Goal: Browse casually: Explore the website without a specific task or goal

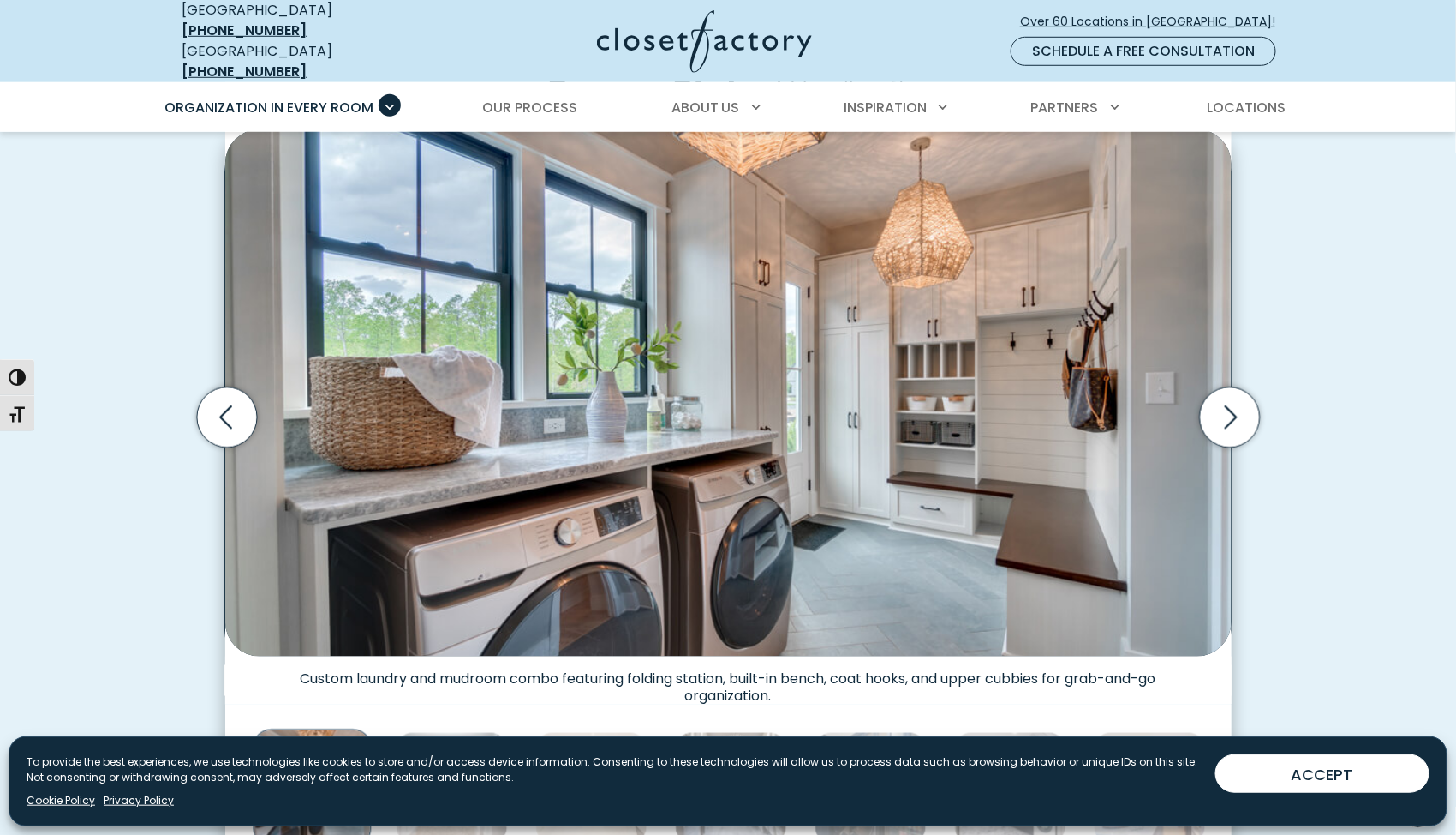
scroll to position [497, 0]
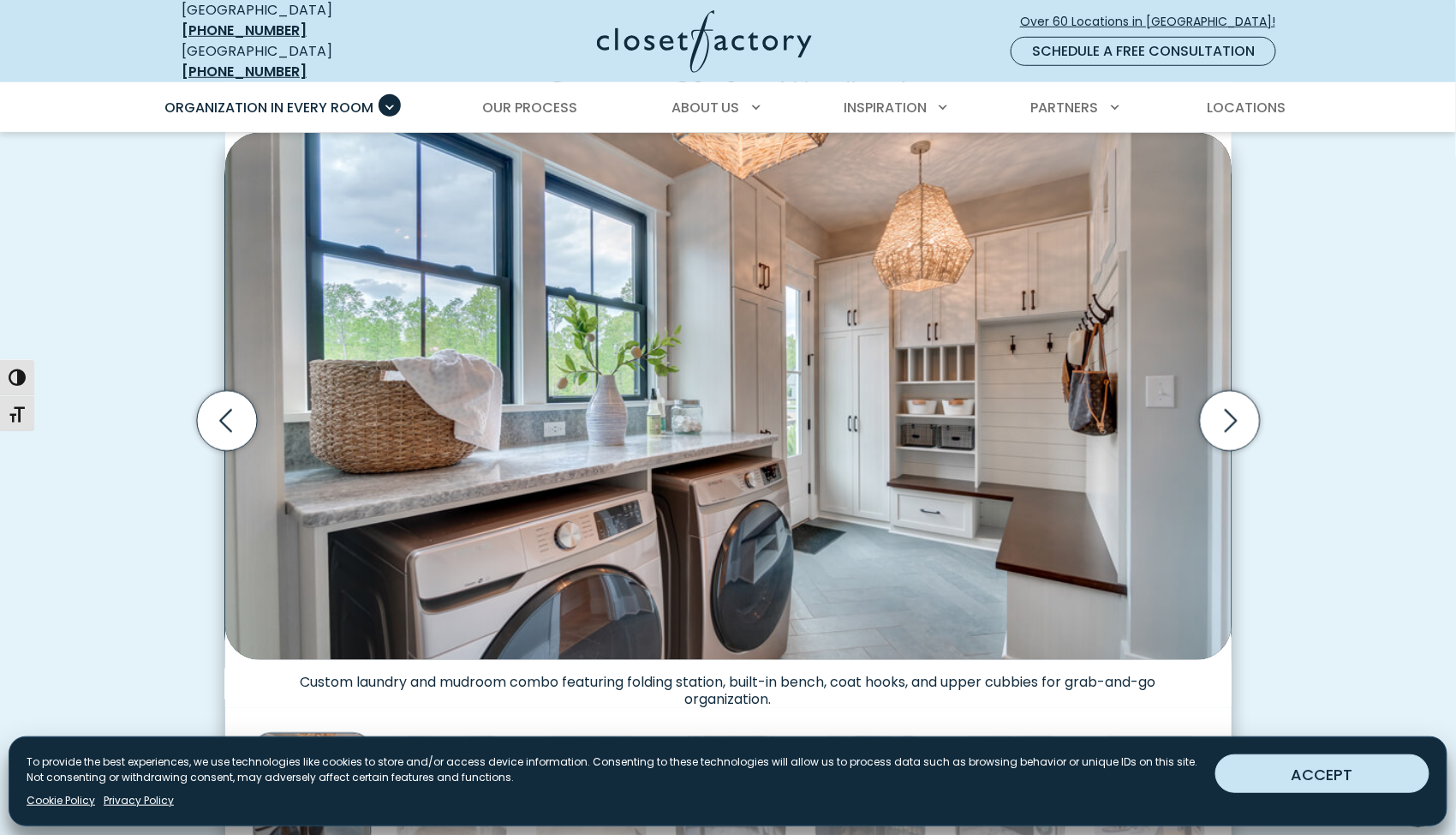
click at [1379, 778] on button "ACCEPT" at bounding box center [1322, 773] width 215 height 39
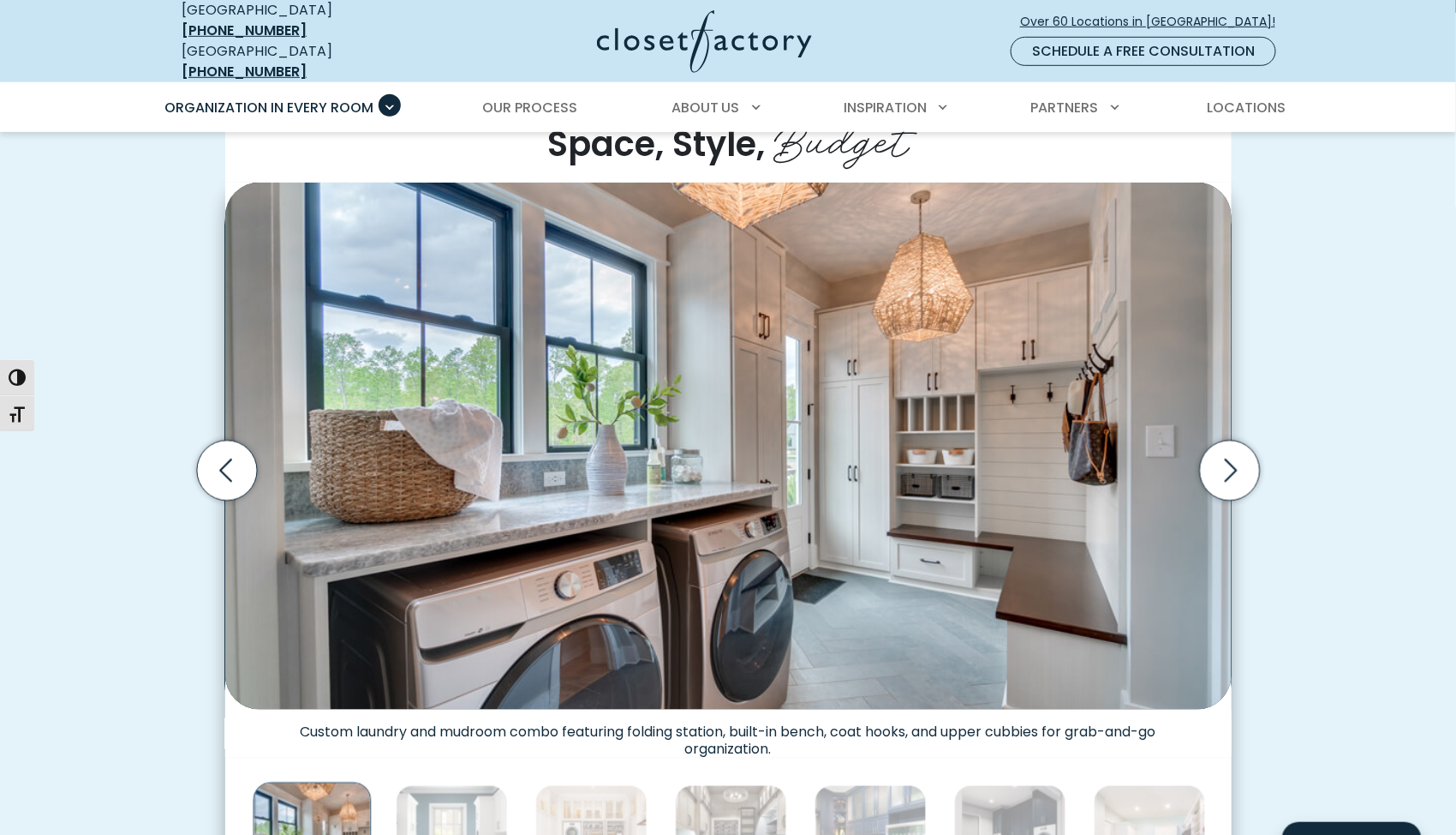
scroll to position [446, 0]
click at [1209, 460] on icon "Next slide" at bounding box center [1229, 471] width 60 height 60
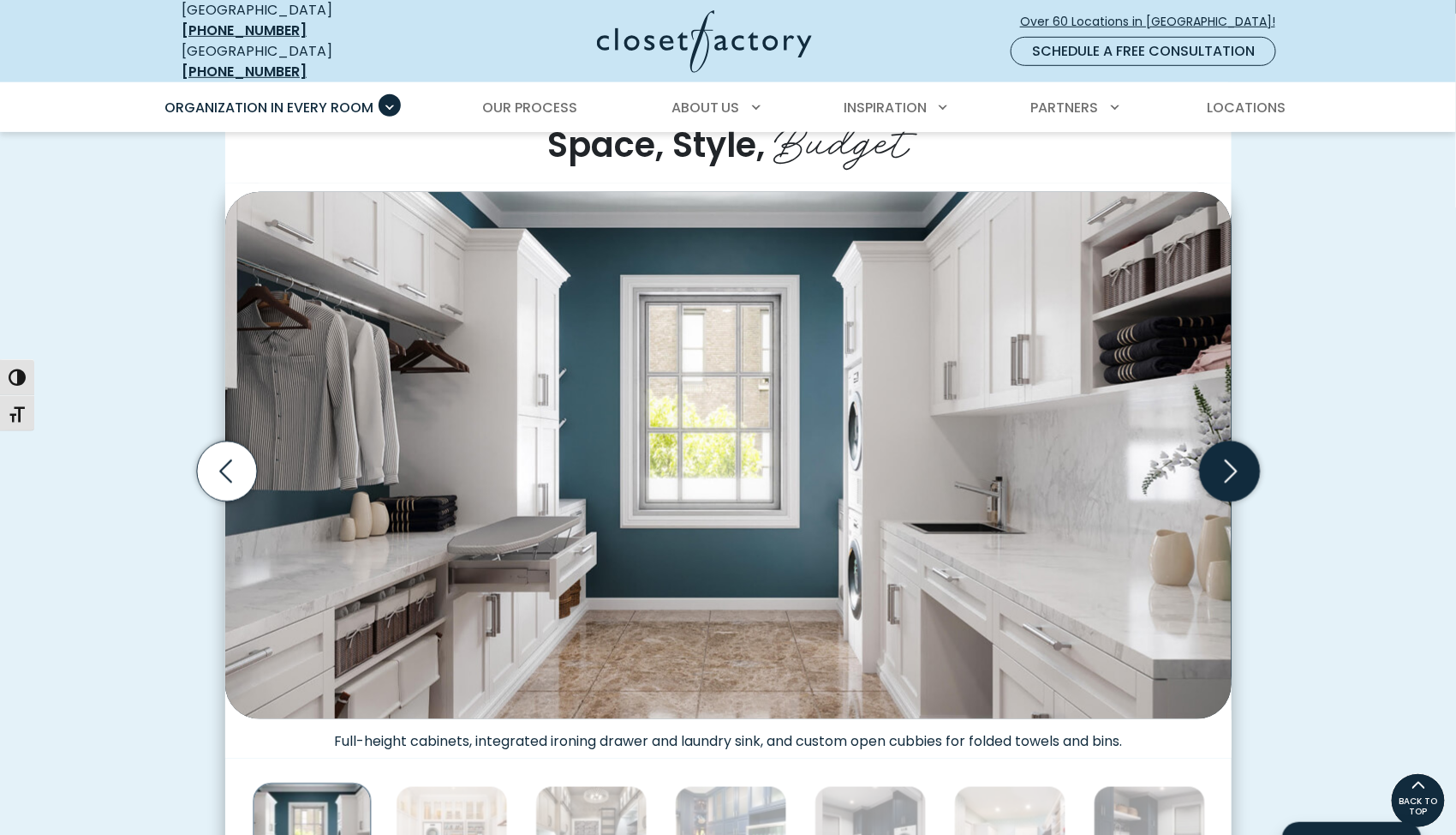
click at [1209, 460] on icon "Next slide" at bounding box center [1229, 471] width 60 height 60
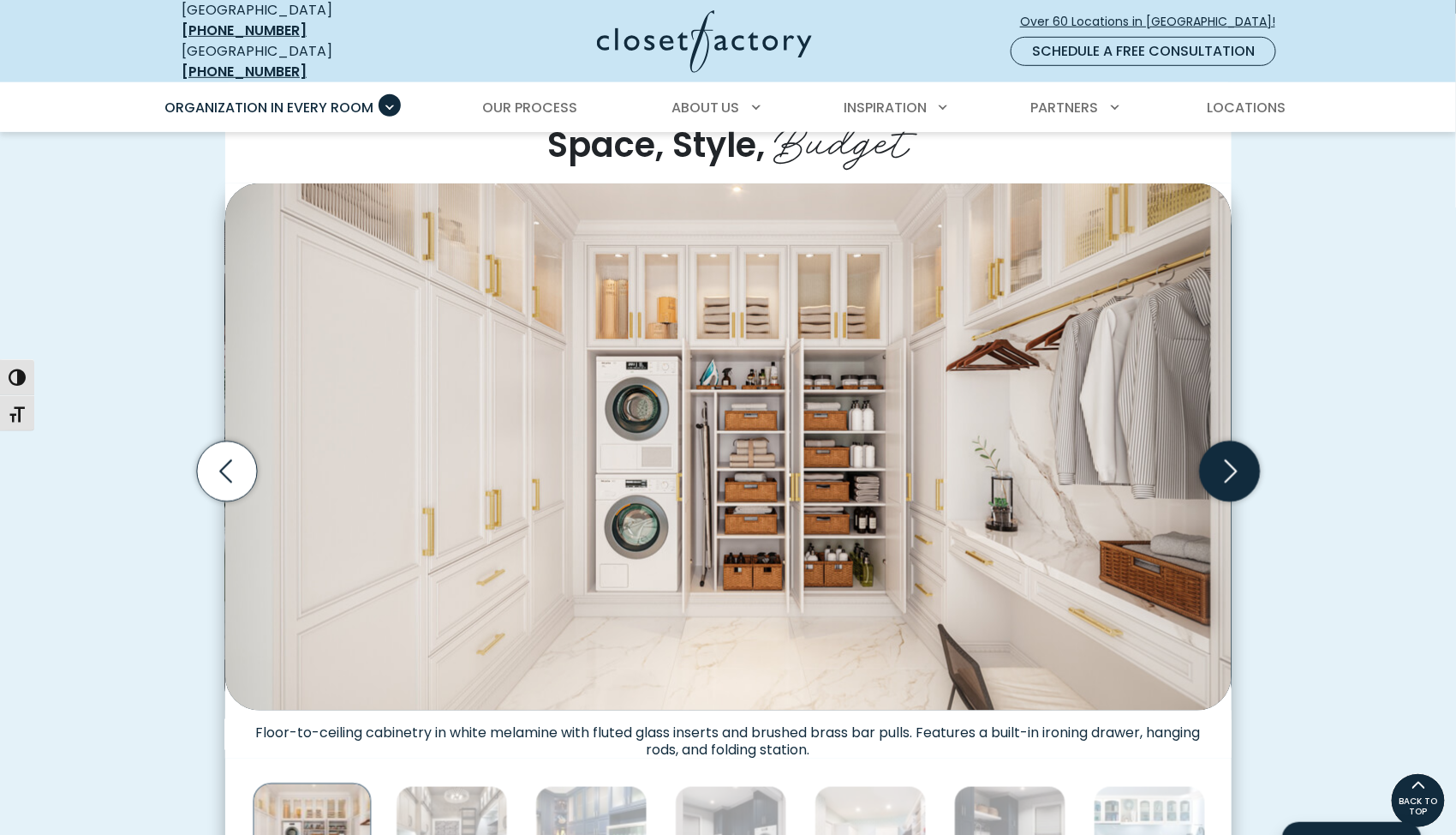
click at [1209, 460] on icon "Next slide" at bounding box center [1229, 471] width 60 height 60
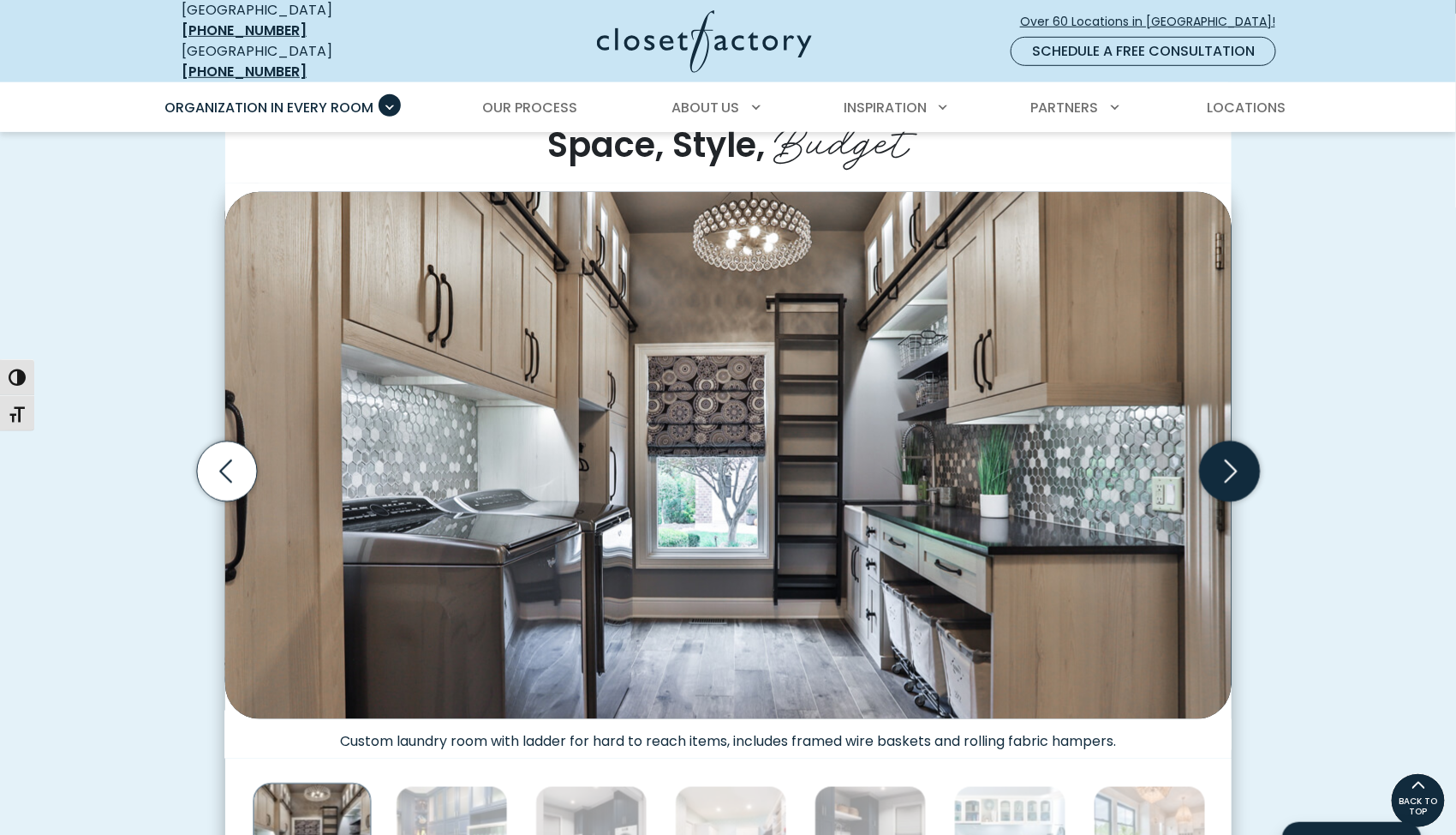
click at [1209, 460] on icon "Next slide" at bounding box center [1229, 471] width 60 height 60
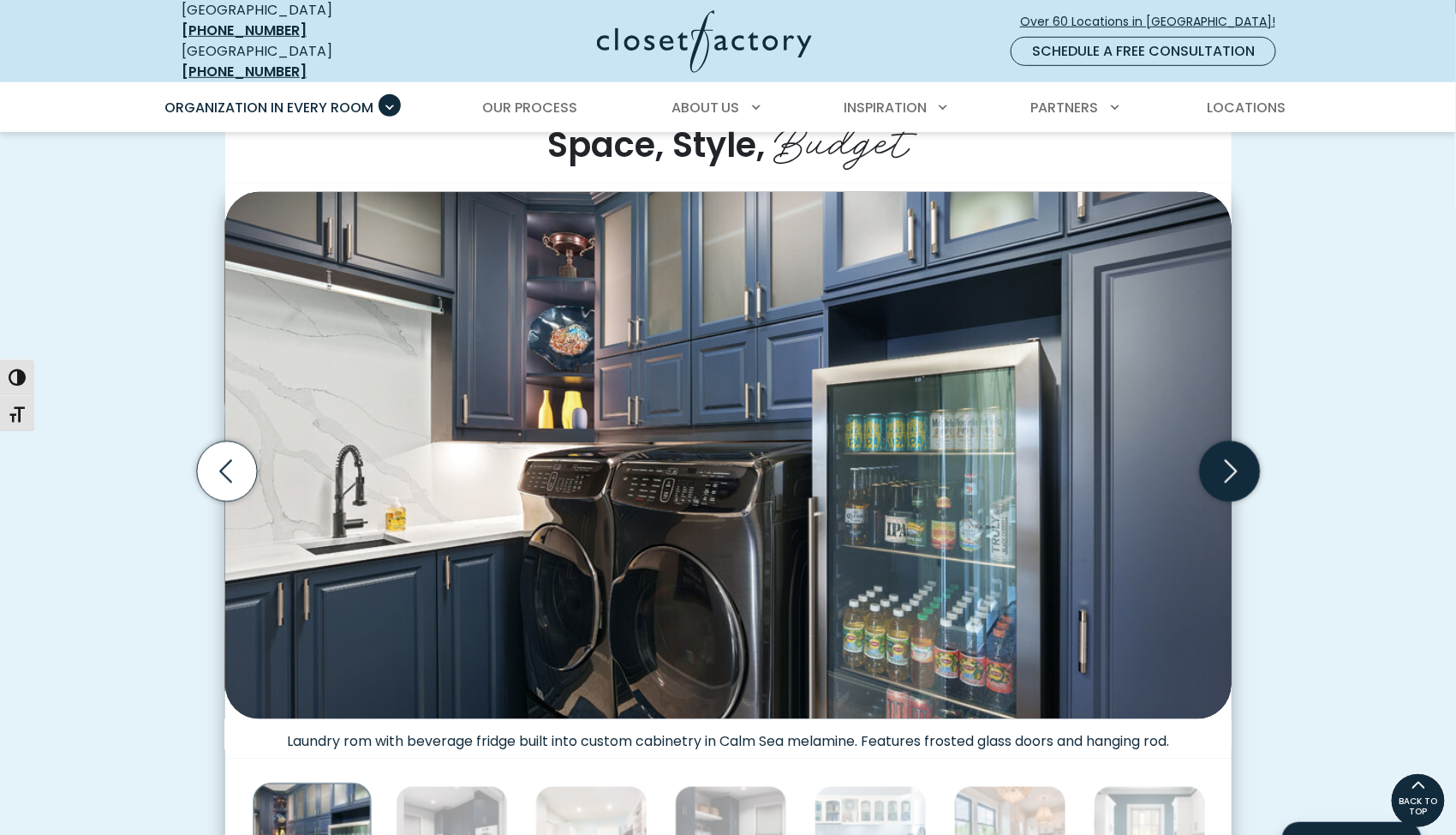
click at [1209, 460] on icon "Next slide" at bounding box center [1229, 471] width 60 height 60
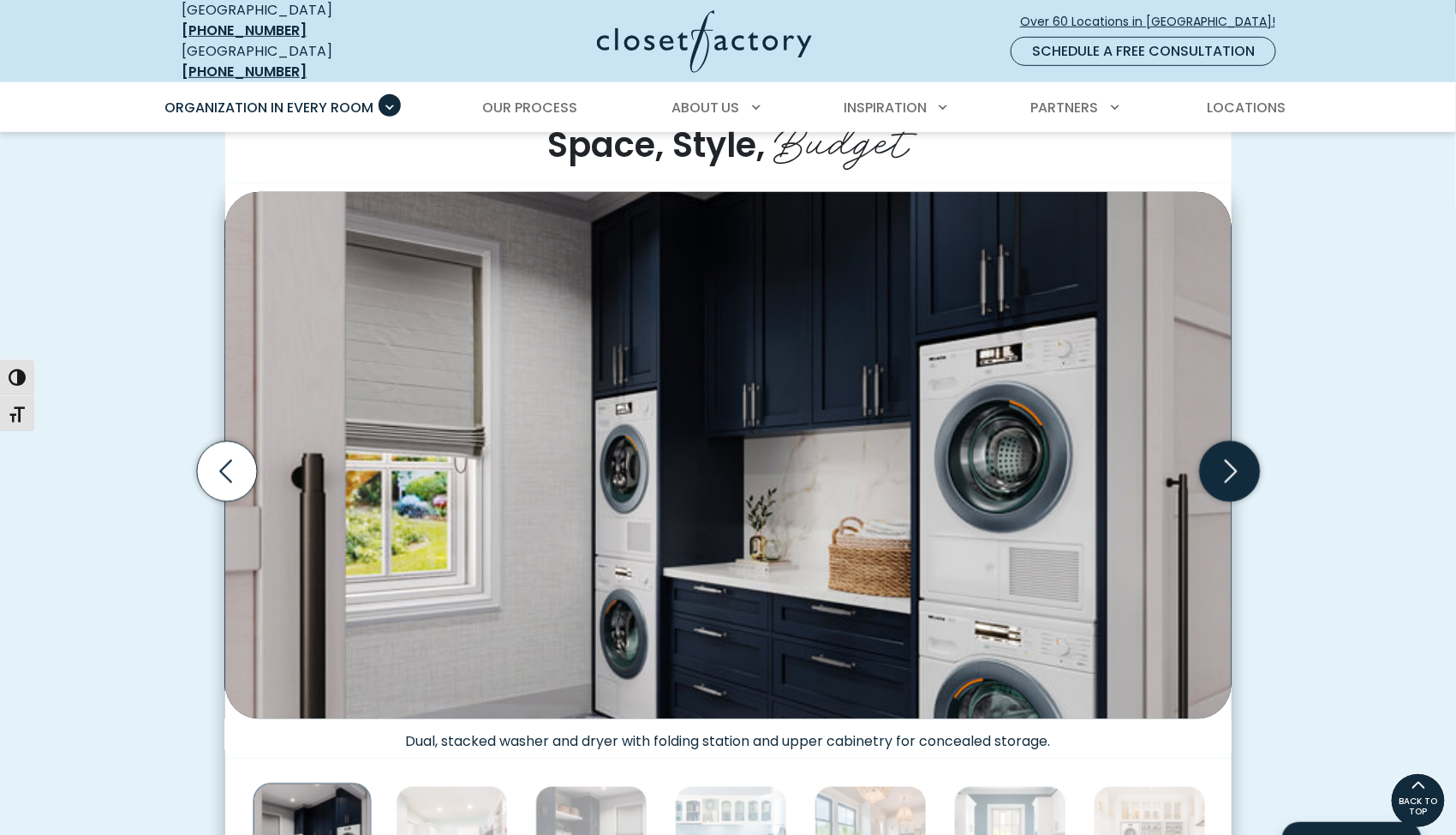
click at [1209, 460] on icon "Next slide" at bounding box center [1229, 471] width 60 height 60
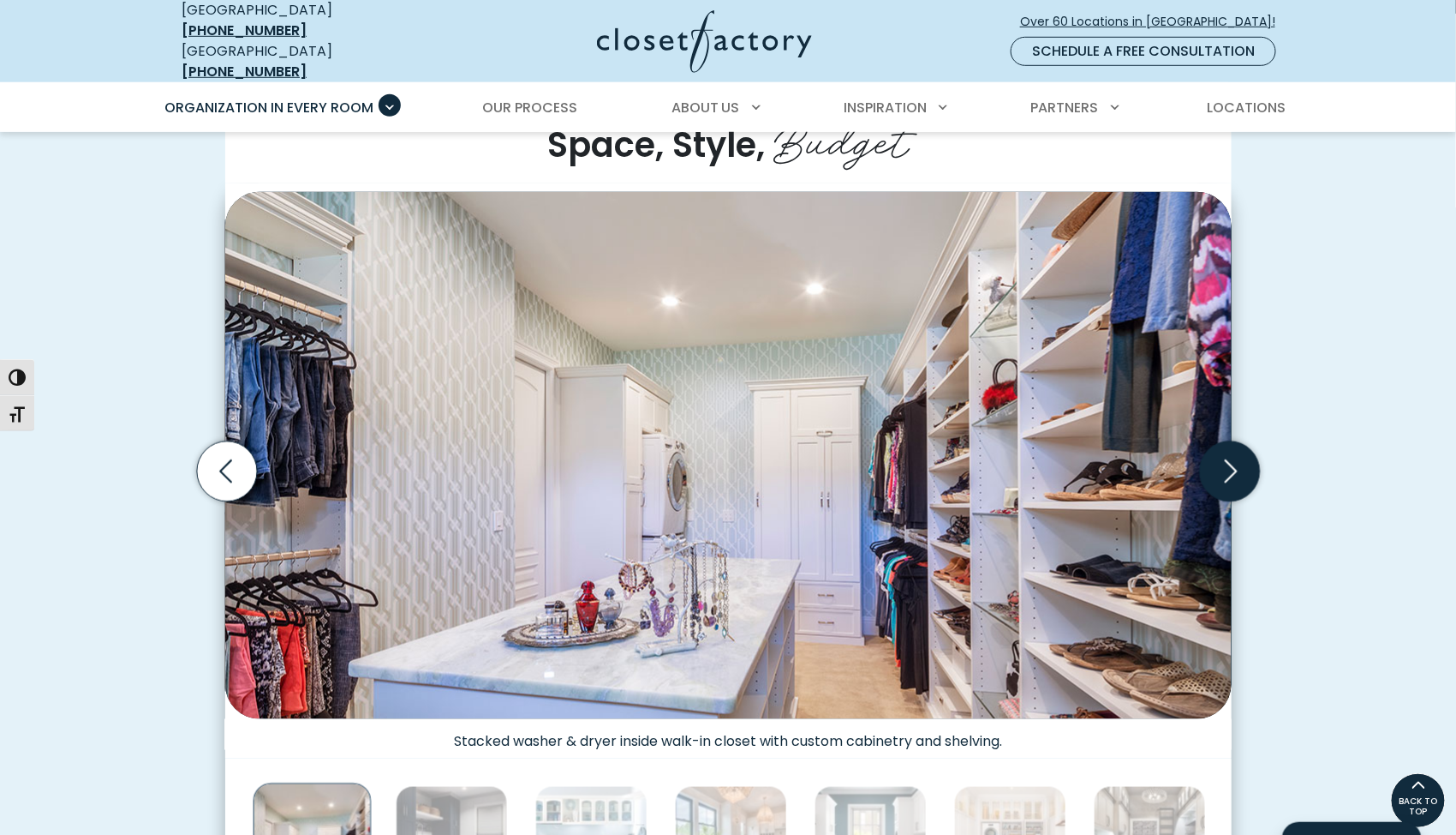
click at [1209, 460] on icon "Next slide" at bounding box center [1229, 471] width 60 height 60
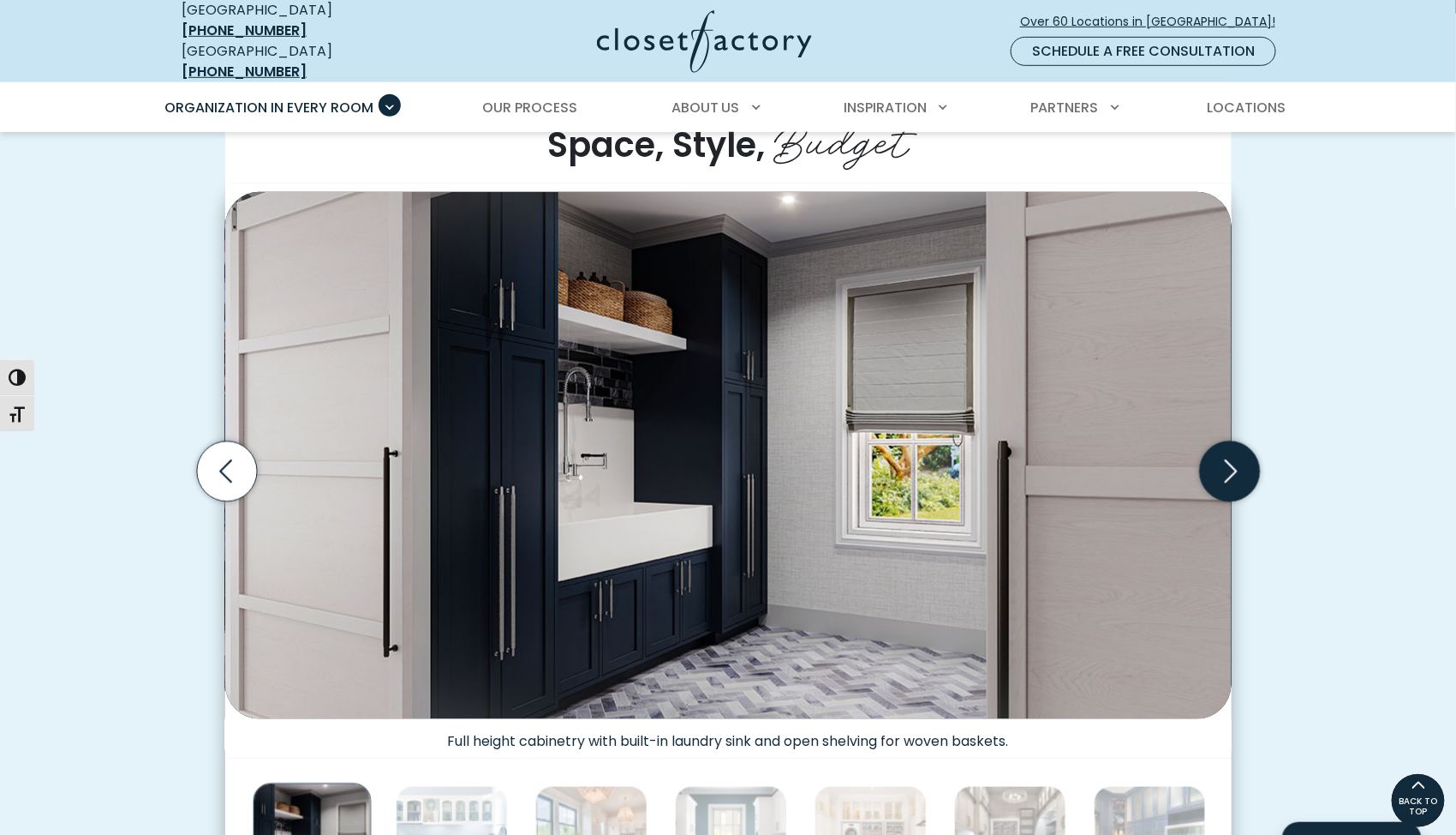
click at [1209, 460] on icon "Next slide" at bounding box center [1229, 471] width 60 height 60
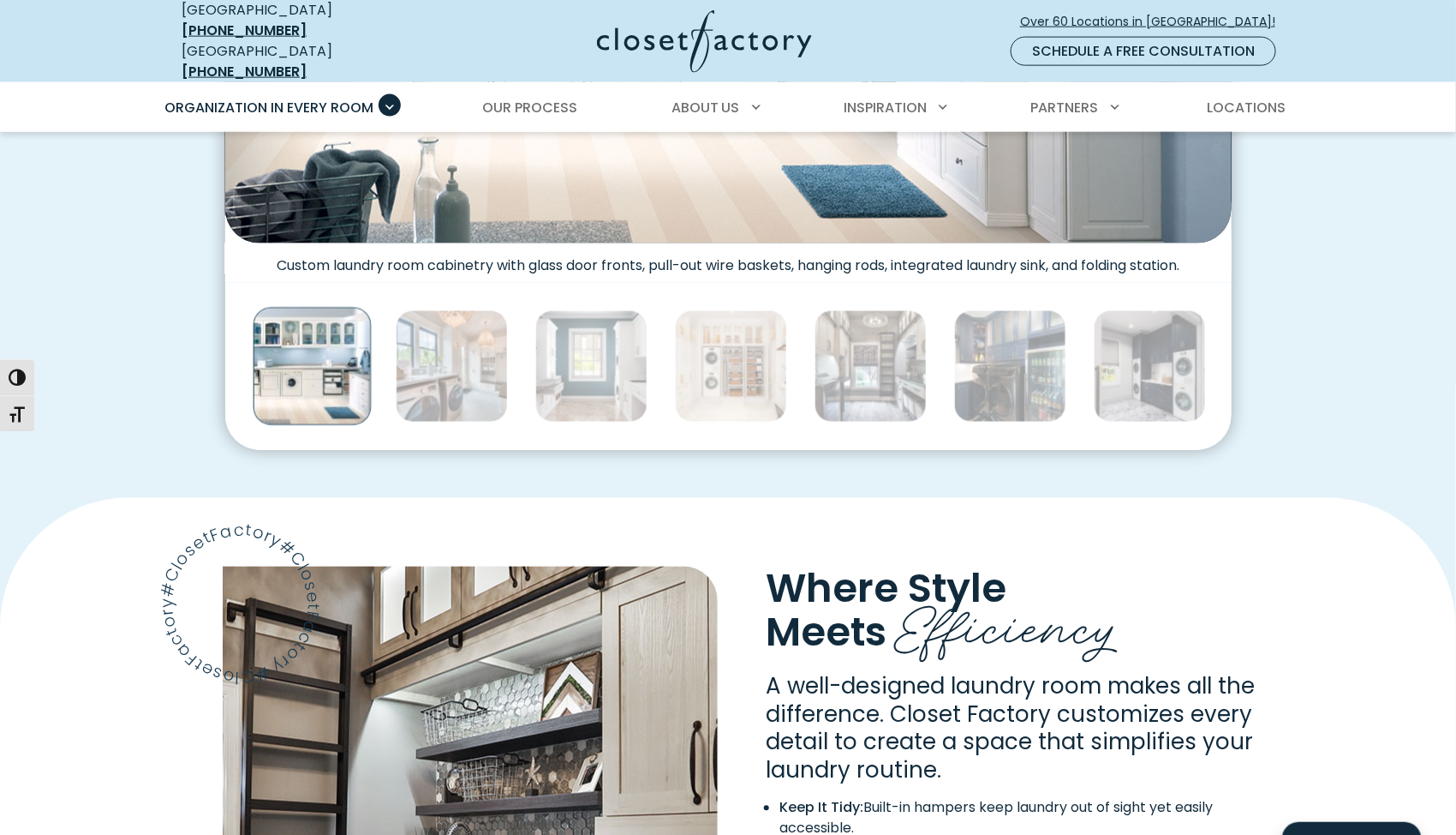
scroll to position [923, 0]
